Goal: Information Seeking & Learning: Learn about a topic

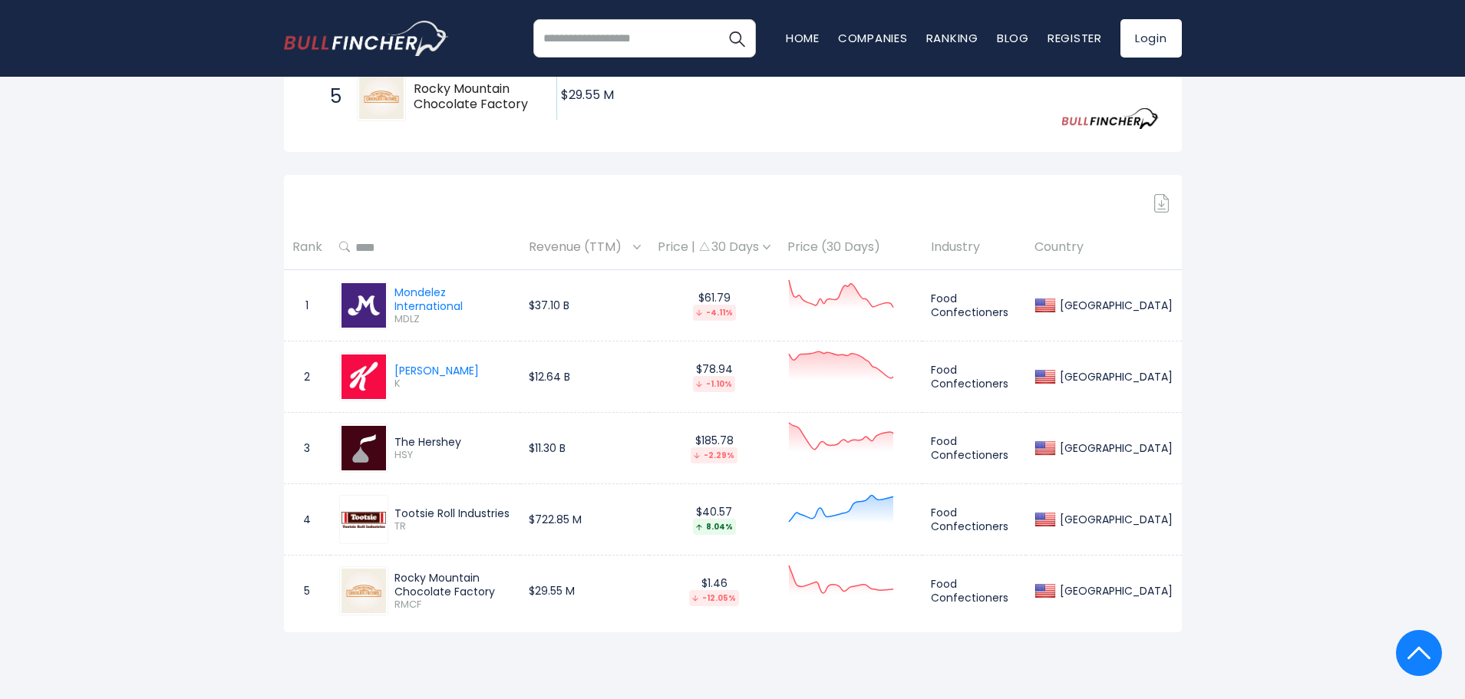
scroll to position [563, 0]
click at [415, 379] on div "Kellogg" at bounding box center [437, 373] width 84 height 14
click at [451, 298] on div "Mondelez International" at bounding box center [454, 302] width 118 height 28
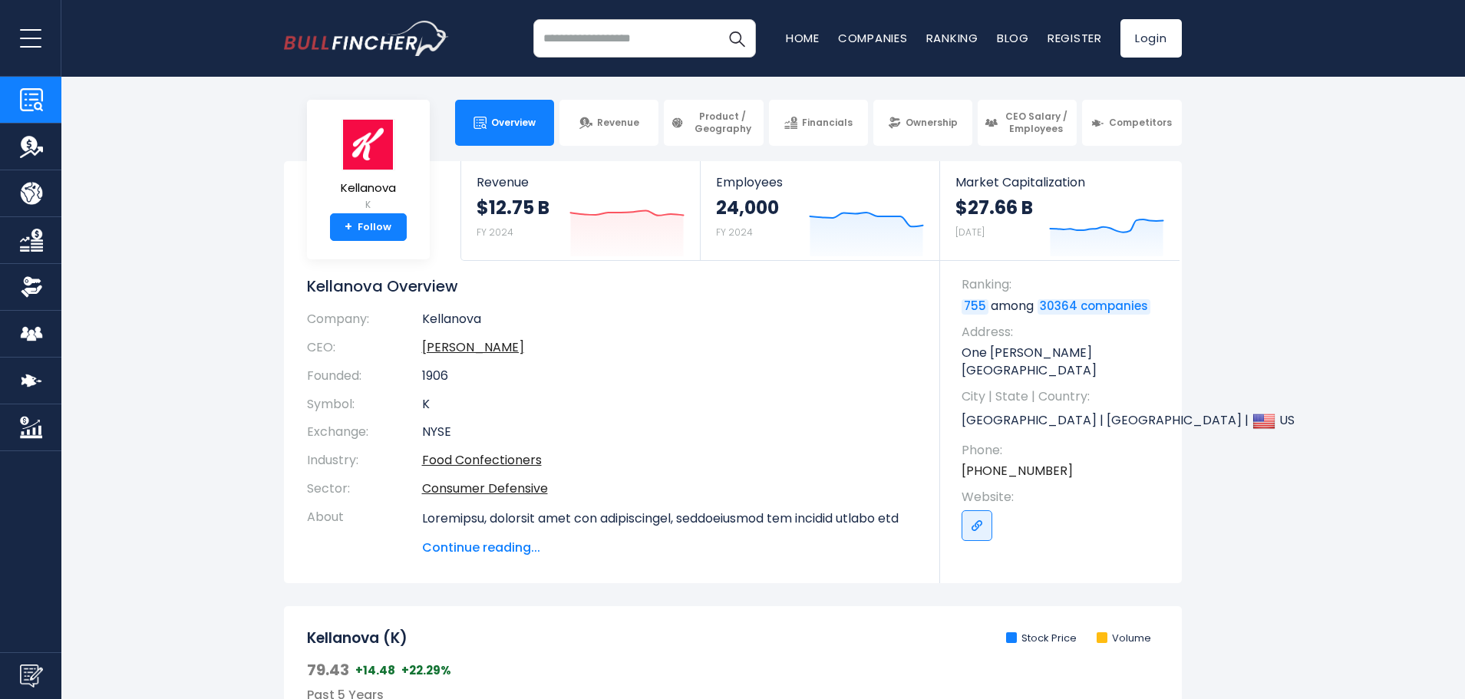
click at [488, 550] on span "Continue reading..." at bounding box center [669, 548] width 495 height 18
